Goal: Task Accomplishment & Management: Use online tool/utility

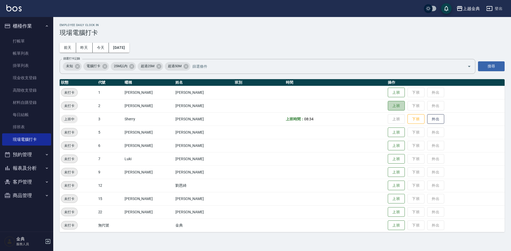
click at [388, 105] on button "上班" at bounding box center [396, 106] width 17 height 10
click at [388, 213] on button "上班" at bounding box center [396, 212] width 17 height 9
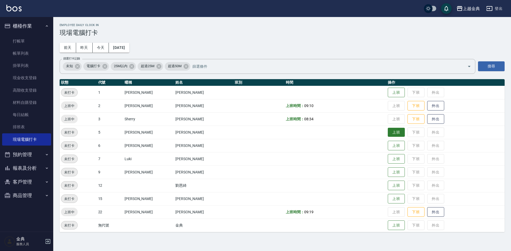
click at [388, 133] on button "上班" at bounding box center [396, 132] width 17 height 9
click at [394, 162] on button "上班" at bounding box center [396, 159] width 17 height 9
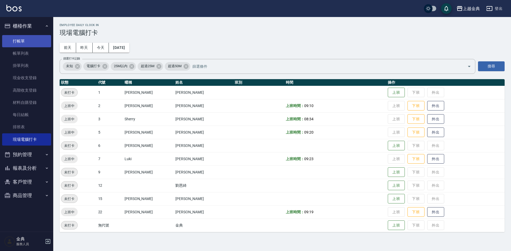
click at [22, 38] on link "打帳單" at bounding box center [26, 41] width 49 height 12
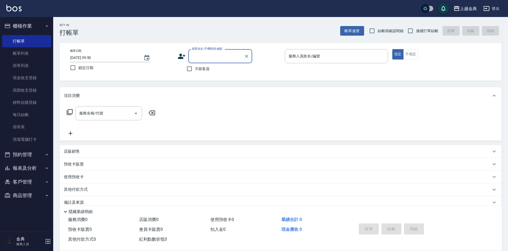
click at [209, 56] on input "顧客姓名/手機號碼/編號" at bounding box center [216, 56] width 51 height 9
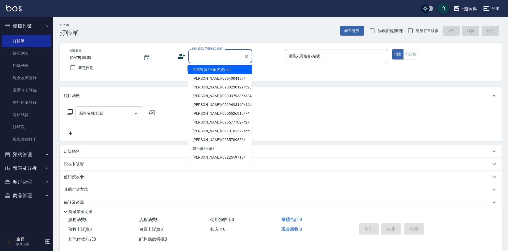
click at [205, 55] on input "顧客姓名/手機號碼/編號" at bounding box center [216, 56] width 51 height 9
click at [197, 57] on input "顧客姓名/手機號碼/編號" at bounding box center [216, 56] width 51 height 9
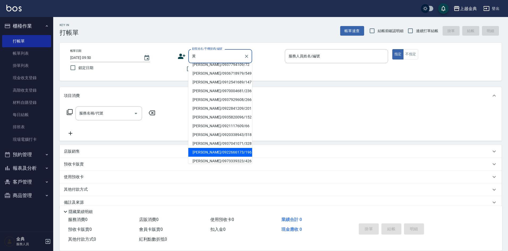
scroll to position [44, 0]
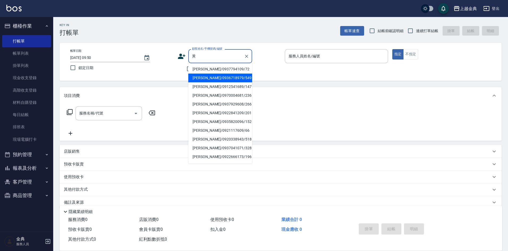
click at [238, 81] on li "[PERSON_NAME]/0936718979/549" at bounding box center [220, 78] width 64 height 9
type input "[PERSON_NAME]/0936718979/549"
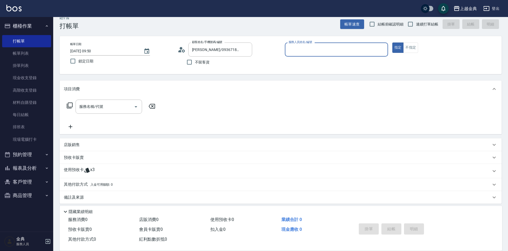
scroll to position [10, 0]
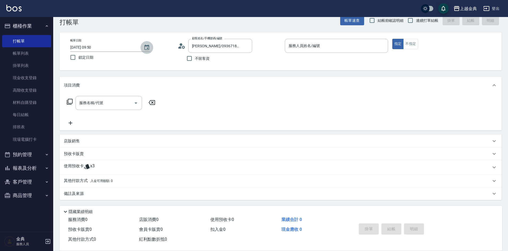
click at [148, 48] on icon "Choose date, selected date is 2025-10-10" at bounding box center [146, 47] width 5 height 5
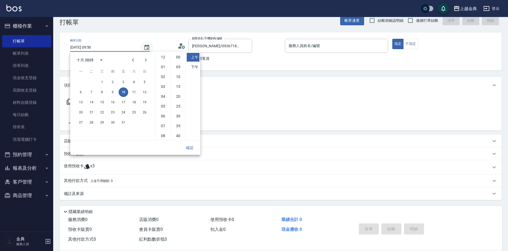
scroll to position [30, 0]
click at [244, 94] on div "服務名稱/代號 服務名稱/代號" at bounding box center [281, 112] width 442 height 37
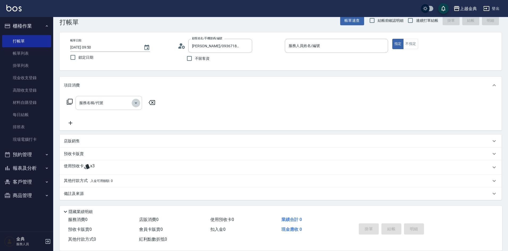
click at [138, 103] on icon "Open" at bounding box center [136, 103] width 6 height 6
click at [196, 113] on div "服務名稱/代號 服務名稱/代號" at bounding box center [281, 112] width 442 height 37
